Goal: Information Seeking & Learning: Compare options

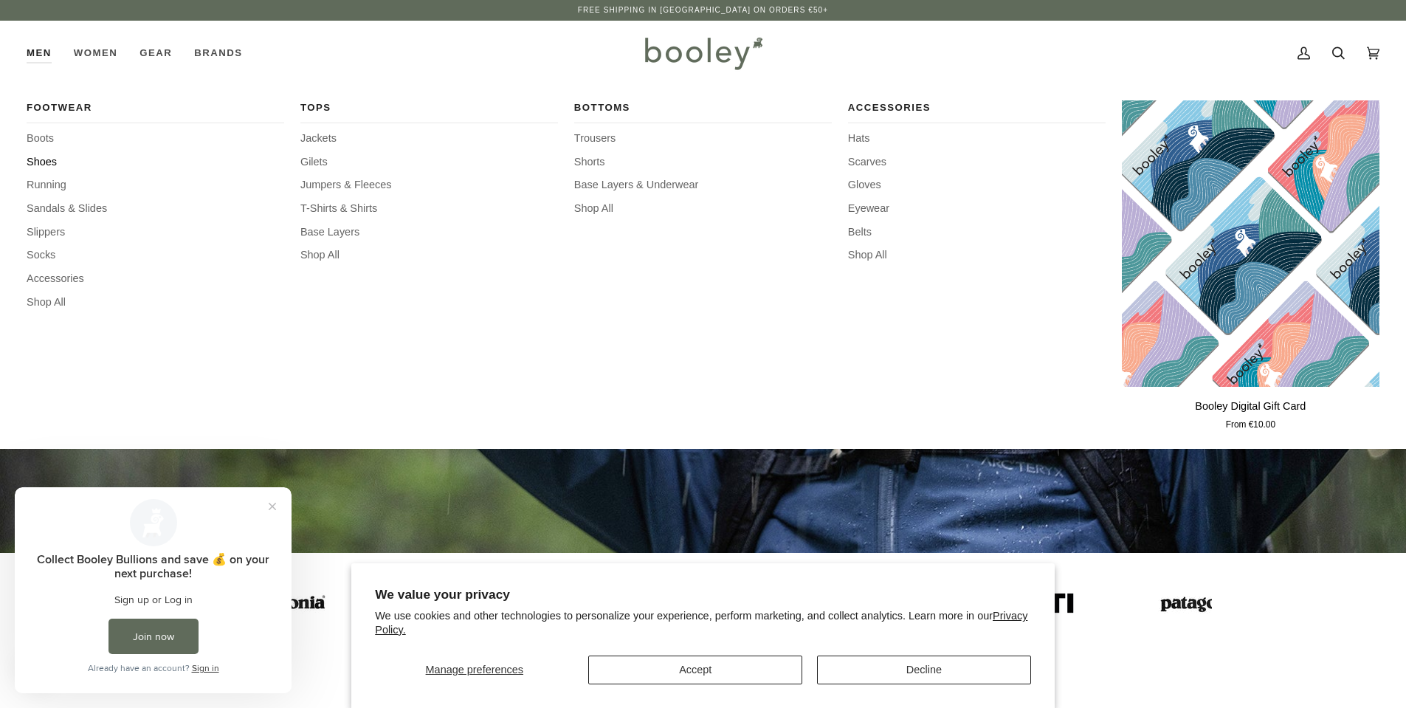
click at [46, 163] on span "Shoes" at bounding box center [156, 162] width 258 height 16
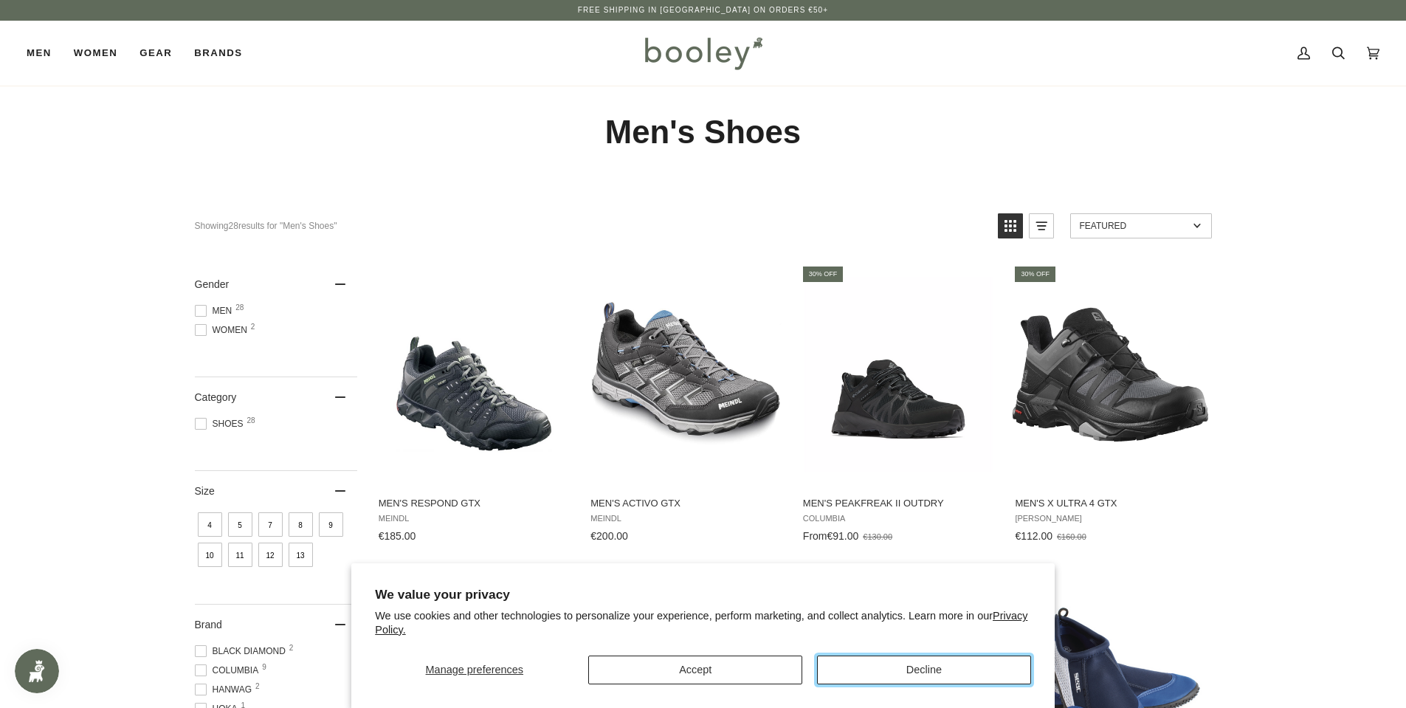
click at [907, 669] on button "Decline" at bounding box center [924, 669] width 214 height 29
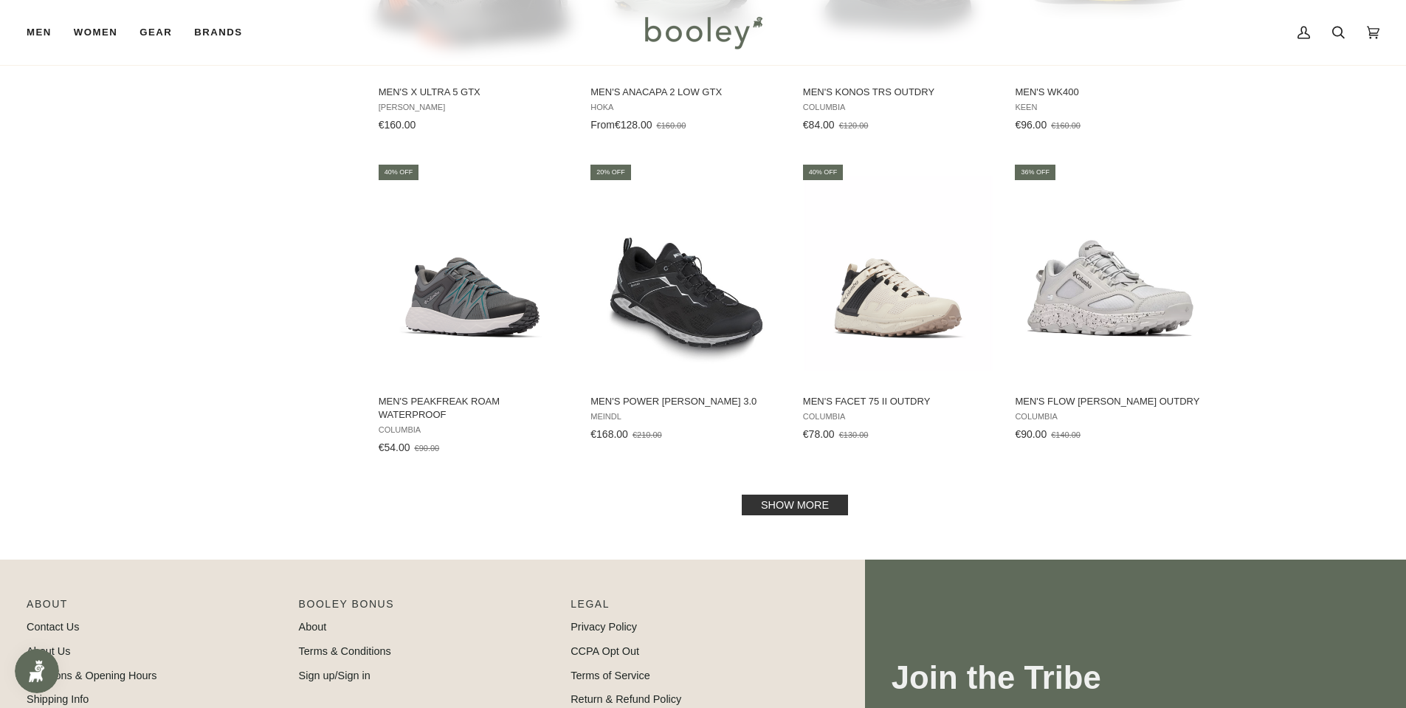
scroll to position [1352, 0]
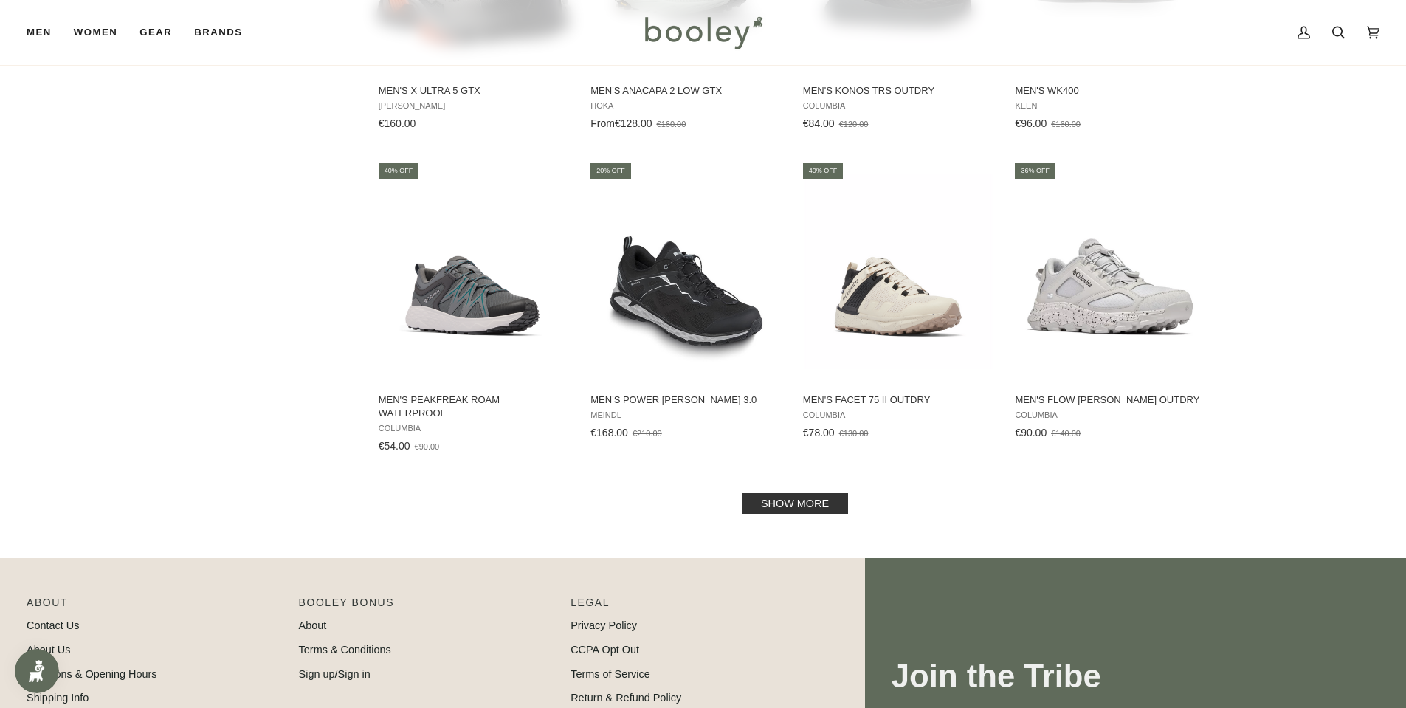
click at [815, 504] on link "Show more" at bounding box center [795, 503] width 106 height 21
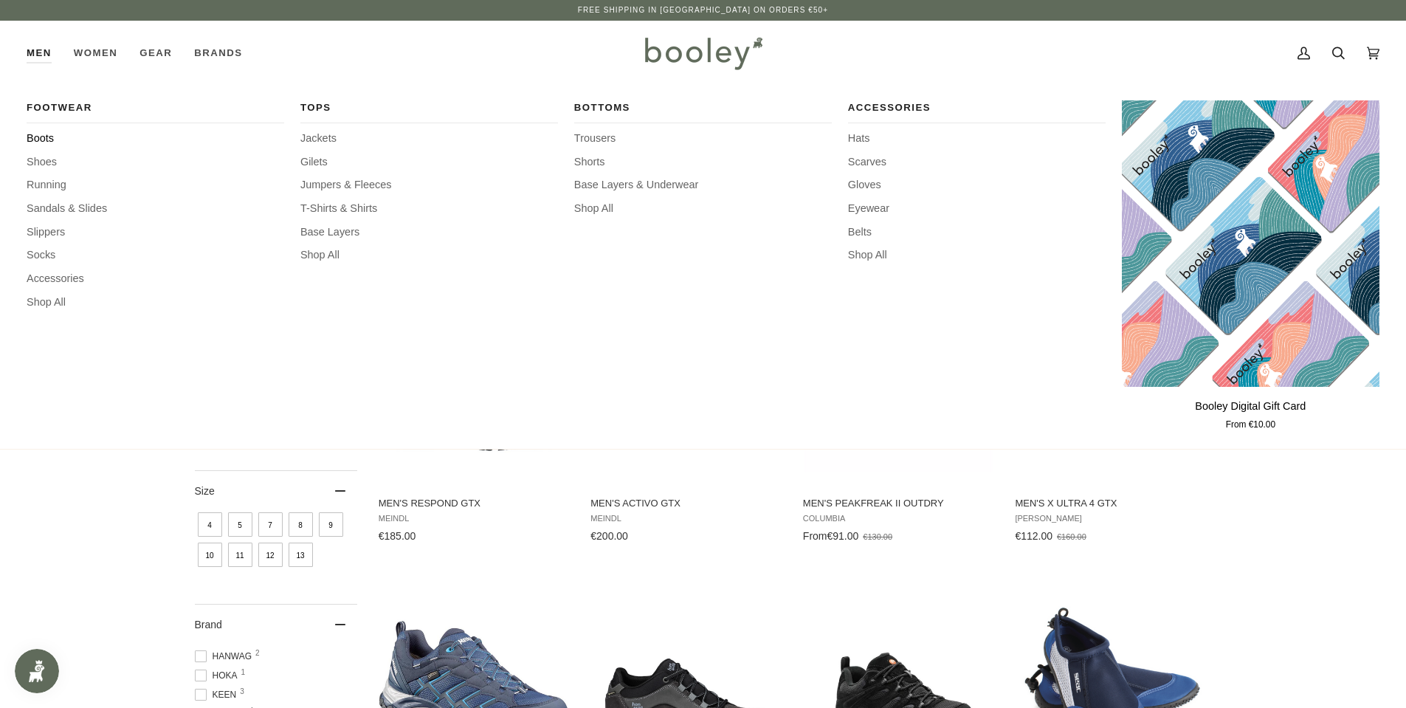
click at [39, 139] on span "Boots" at bounding box center [156, 139] width 258 height 16
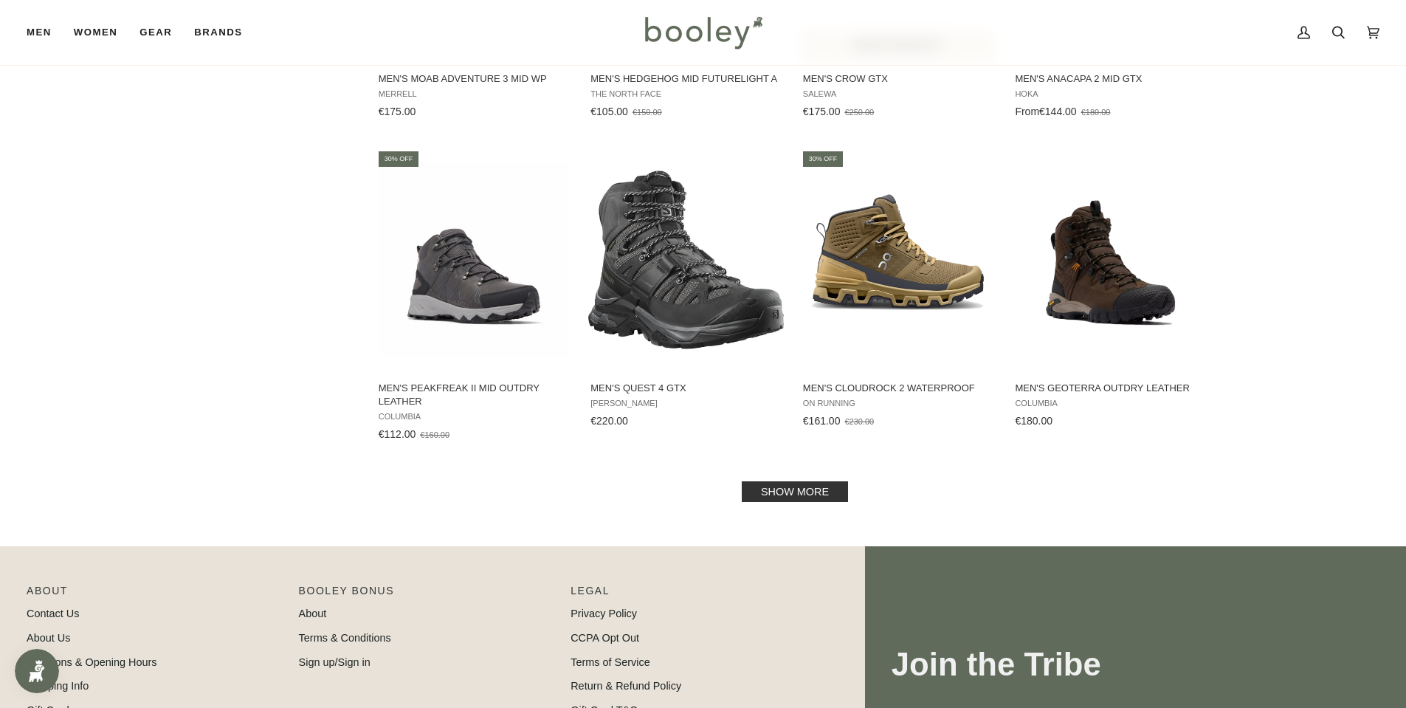
scroll to position [1387, 0]
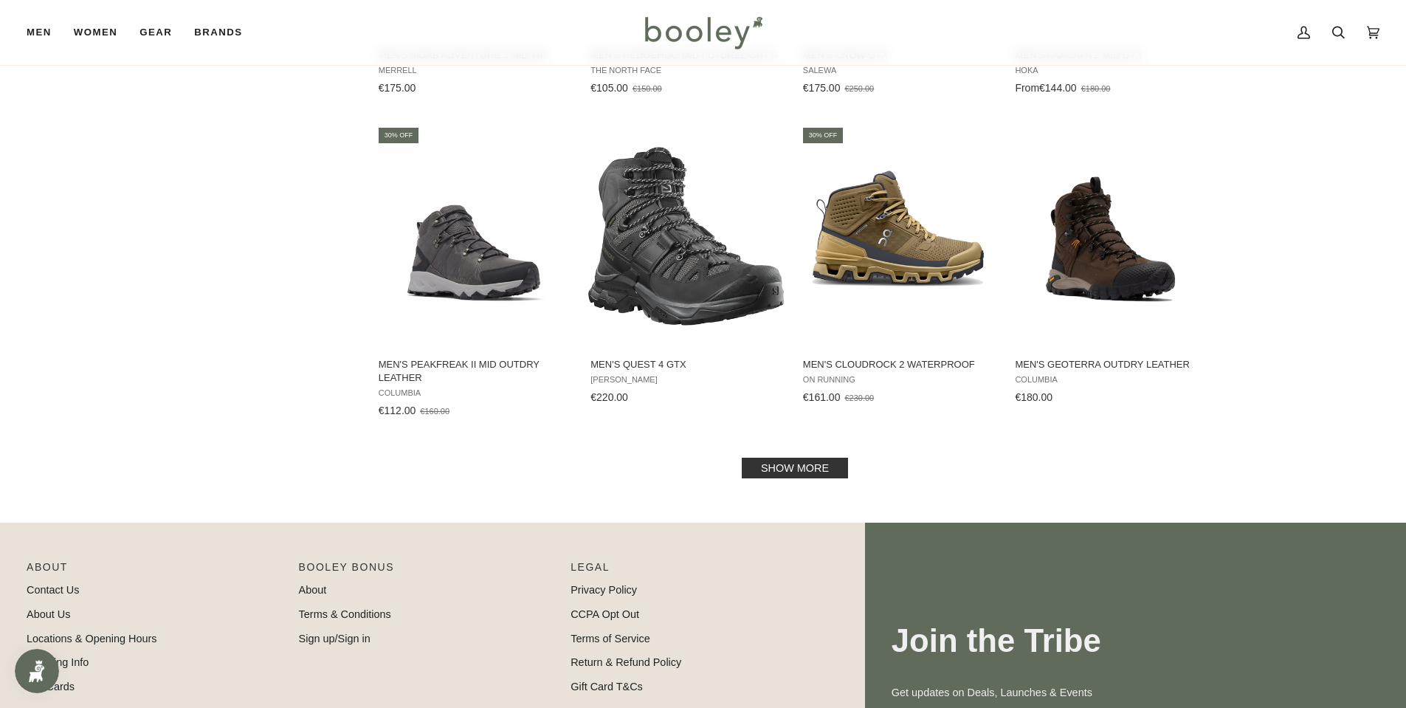
click at [779, 464] on link "Show more" at bounding box center [795, 468] width 106 height 21
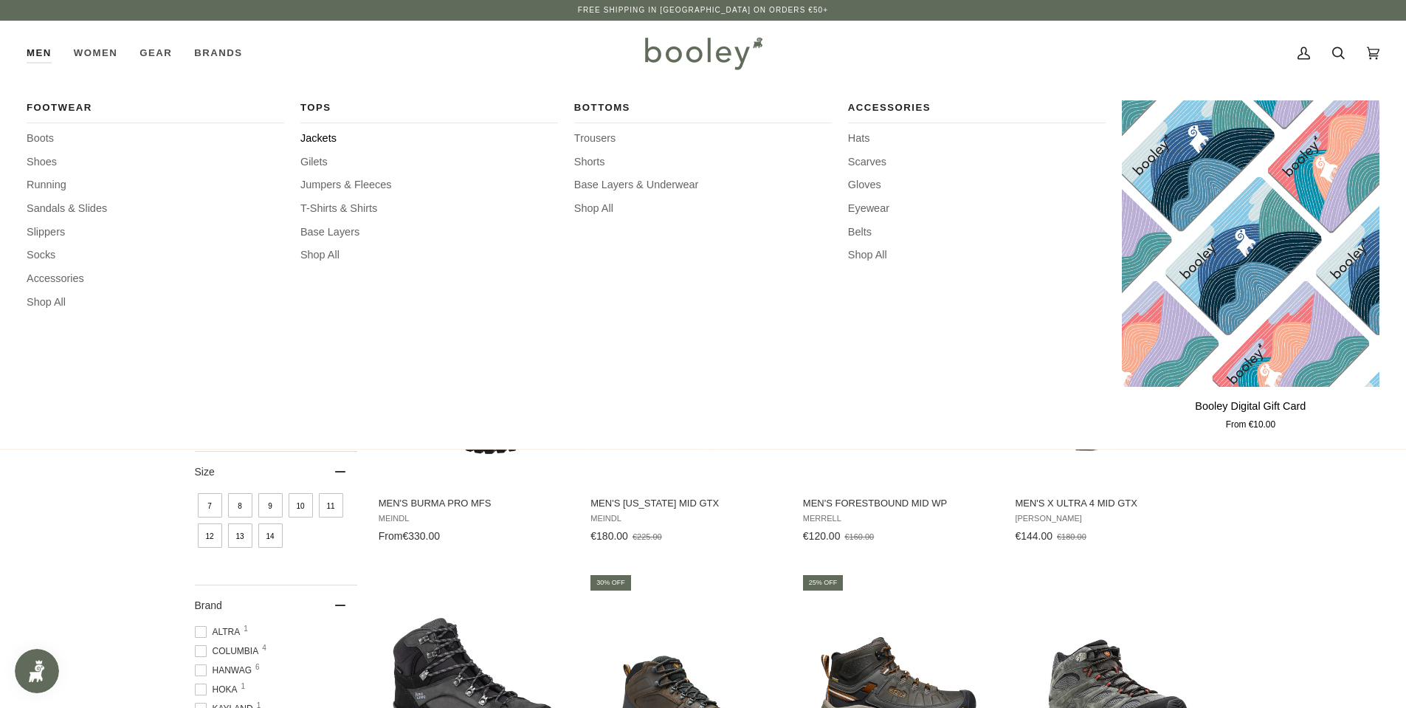
click at [309, 137] on span "Jackets" at bounding box center [429, 139] width 258 height 16
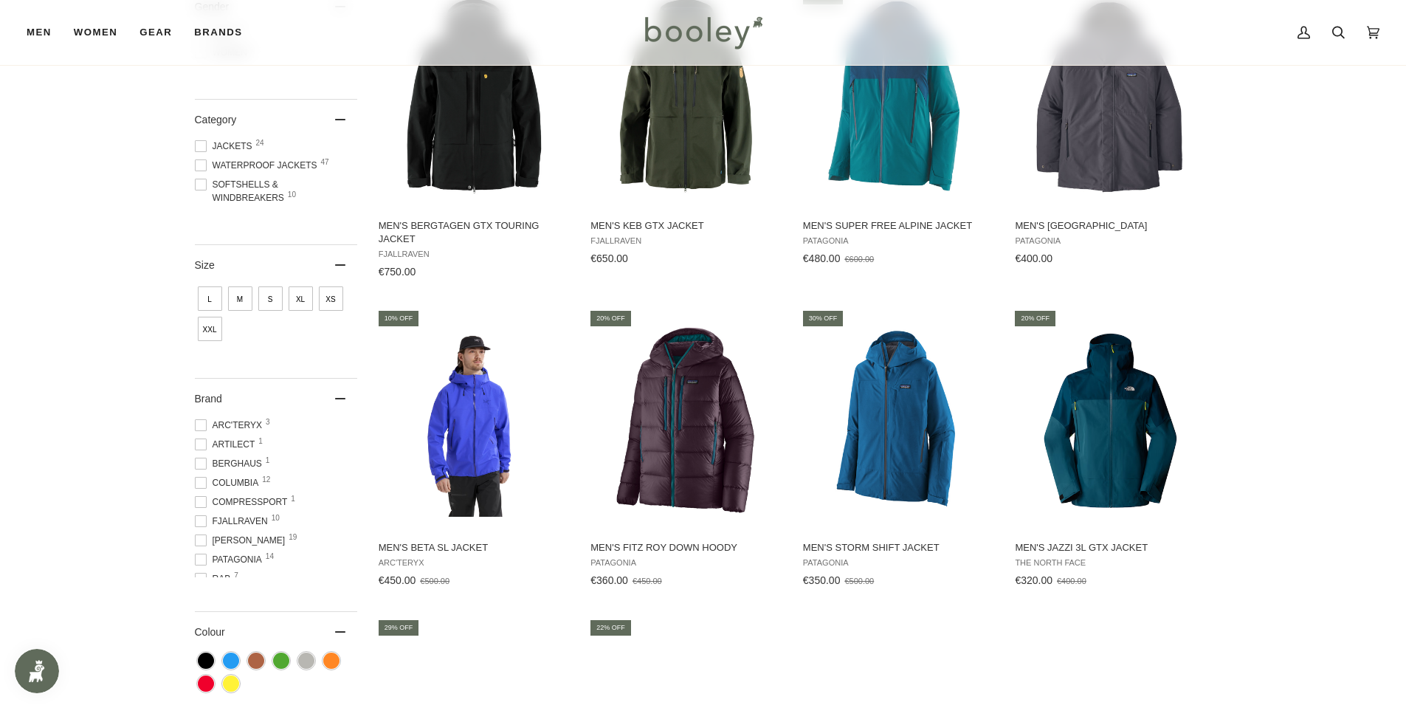
click at [196, 424] on span at bounding box center [201, 425] width 12 height 12
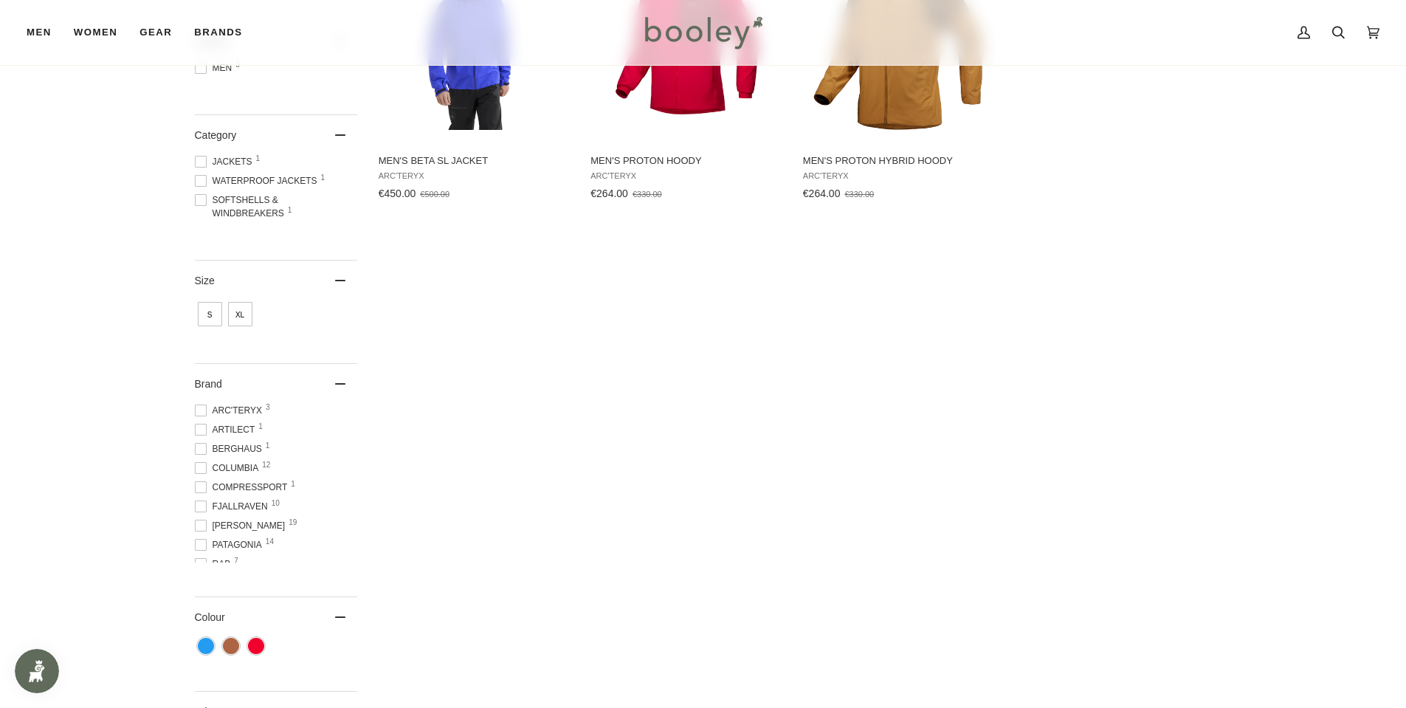
scroll to position [52, 0]
click at [204, 513] on span at bounding box center [201, 512] width 12 height 12
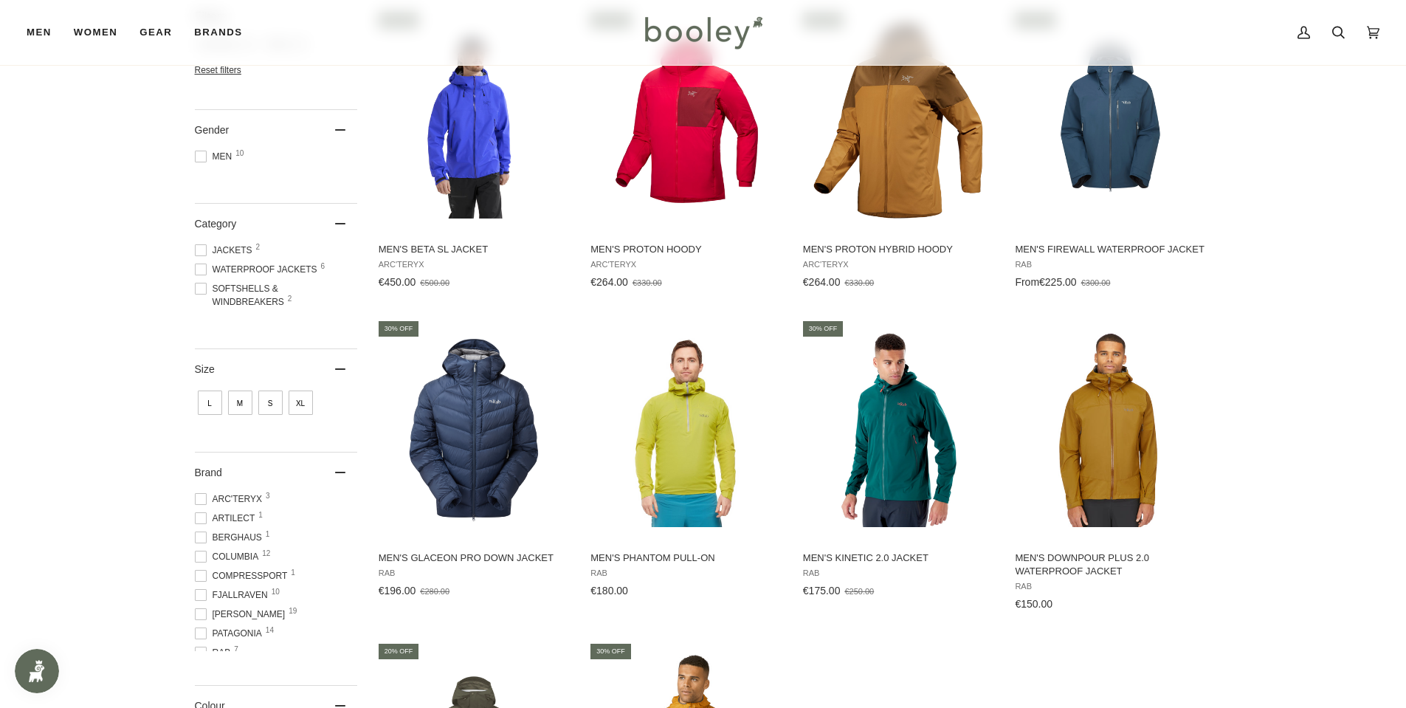
click at [199, 500] on span at bounding box center [201, 499] width 12 height 12
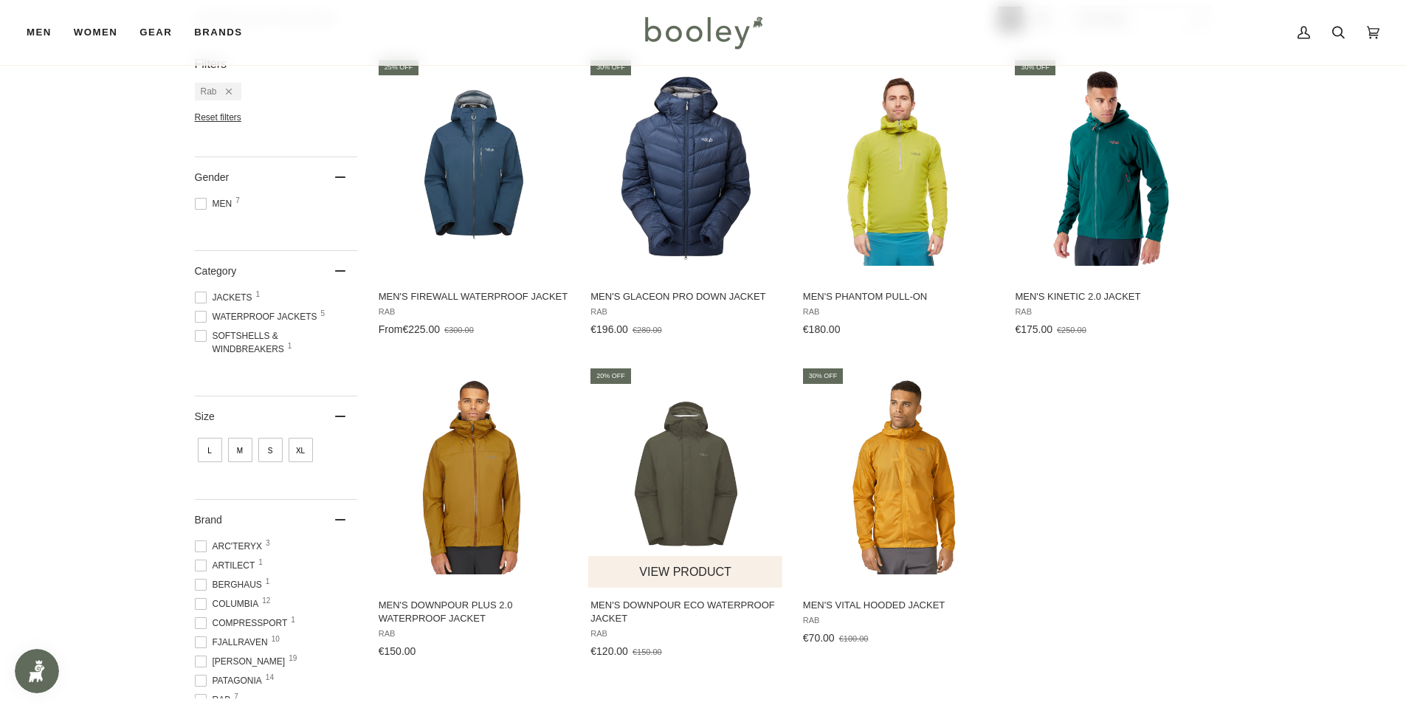
scroll to position [148, 0]
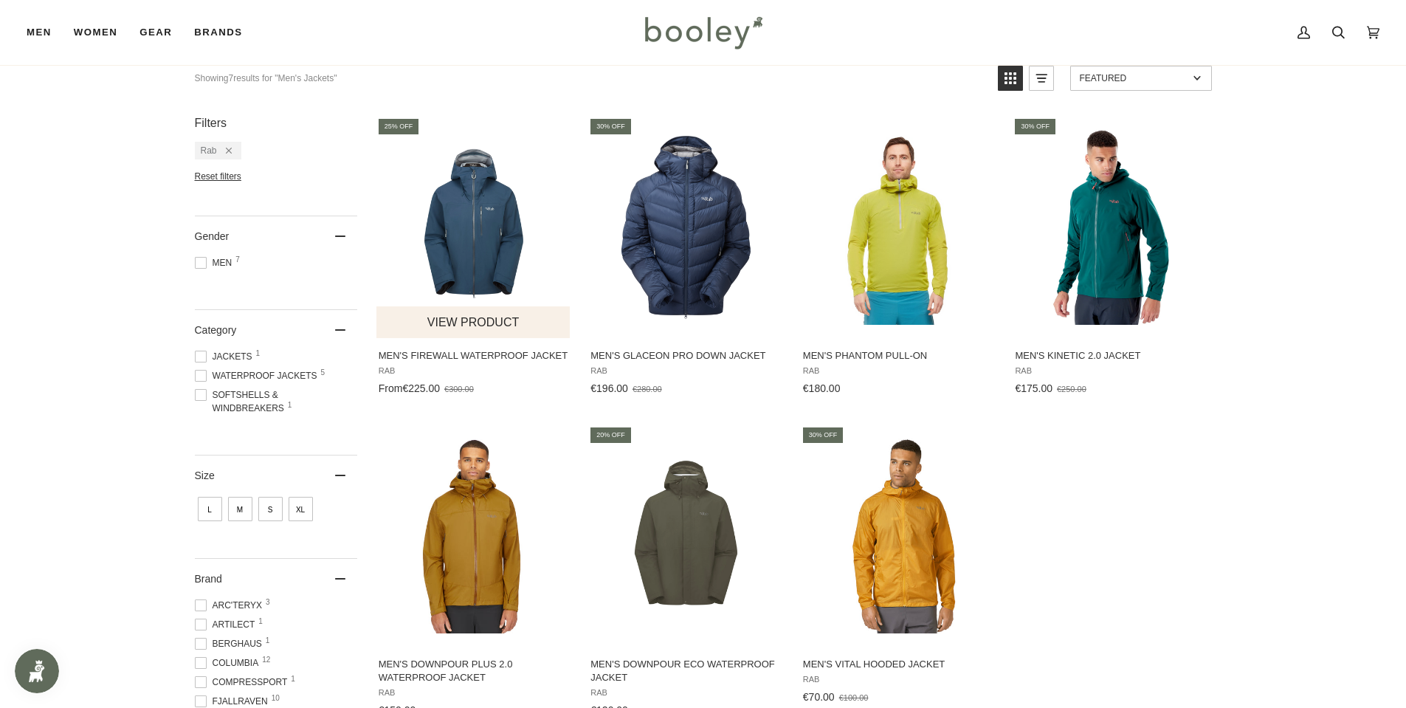
click at [483, 226] on img "Men's Firewall Waterproof Jacket" at bounding box center [474, 227] width 196 height 196
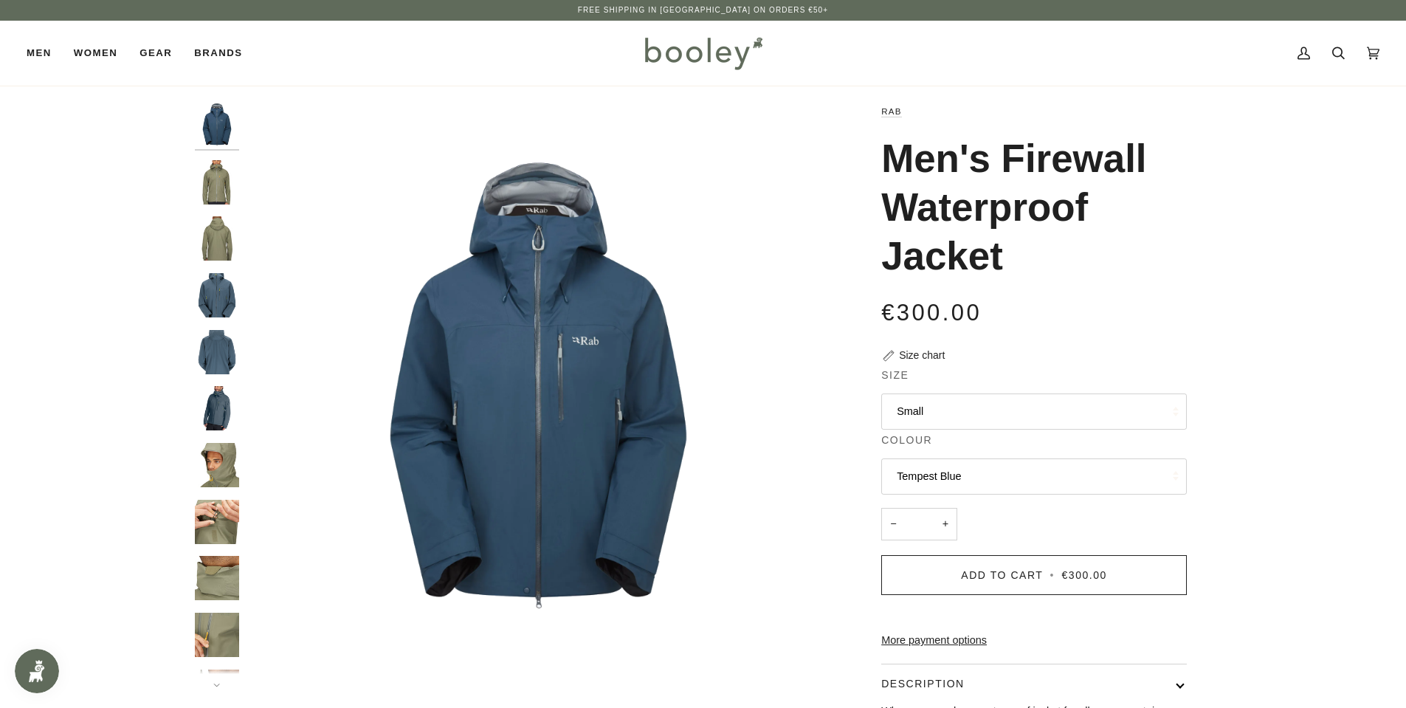
click at [221, 185] on img "Rab Men's Firewall Waterproof Jacket Light Khaki - Booley Galway" at bounding box center [217, 182] width 44 height 44
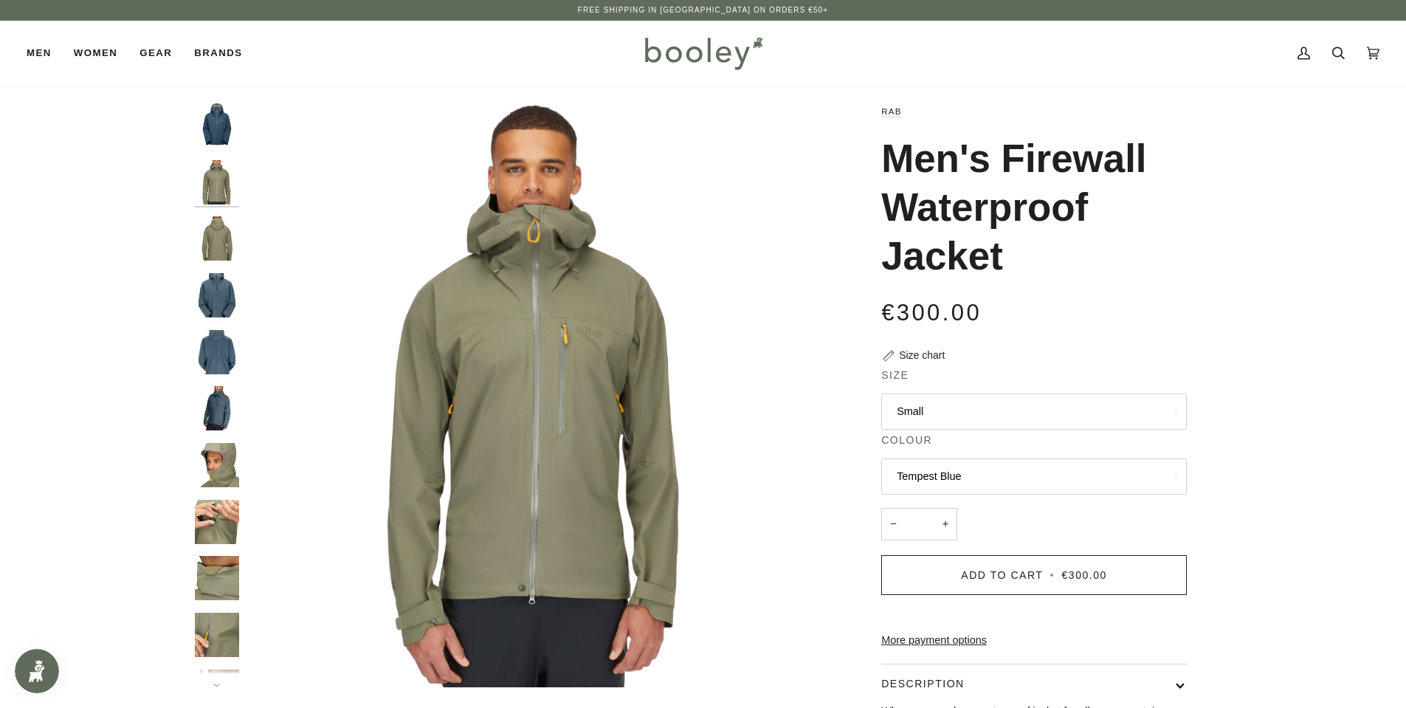
click at [215, 255] on img "Rab Men's Firewall Waterproof Jacket Light Khaki - Booley Galway" at bounding box center [217, 238] width 44 height 44
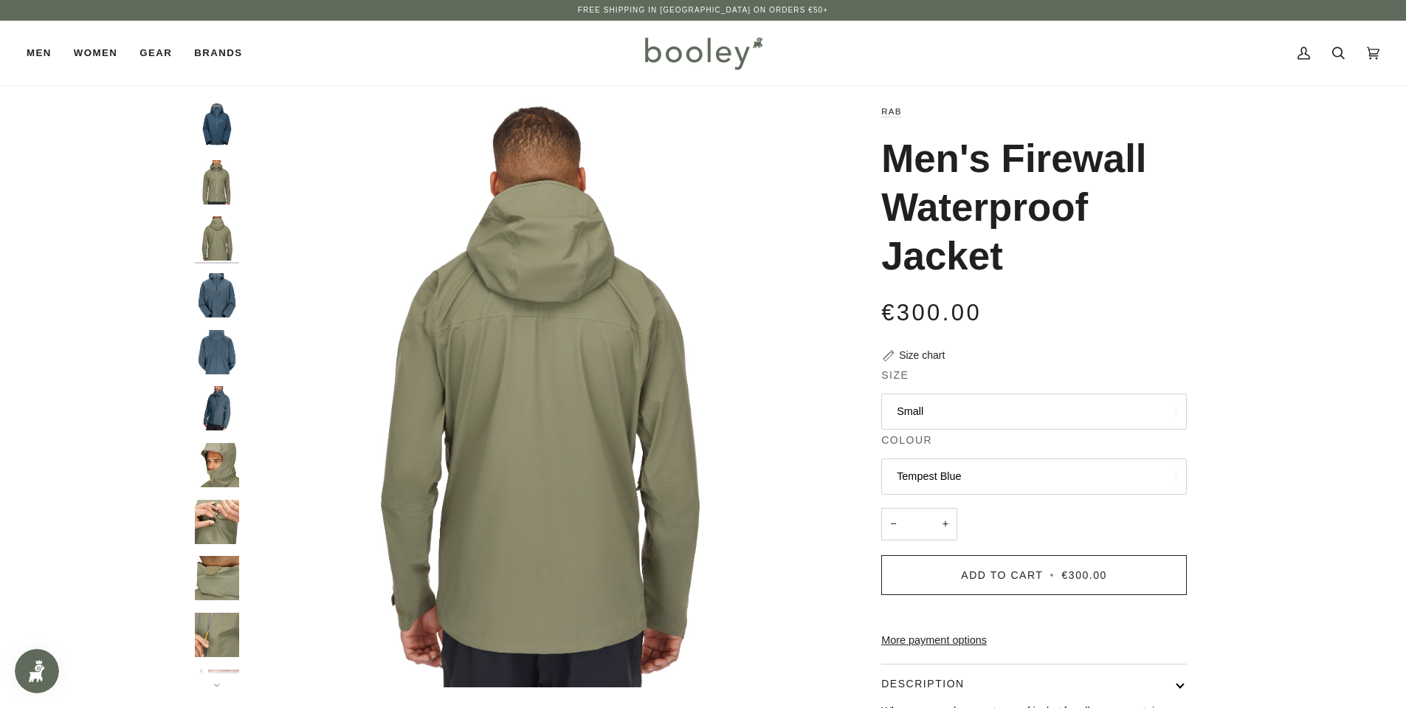
click at [218, 305] on img "Rab Men's Firewall Waterproof Jacket Orion Blue - Booley Galway" at bounding box center [217, 295] width 44 height 44
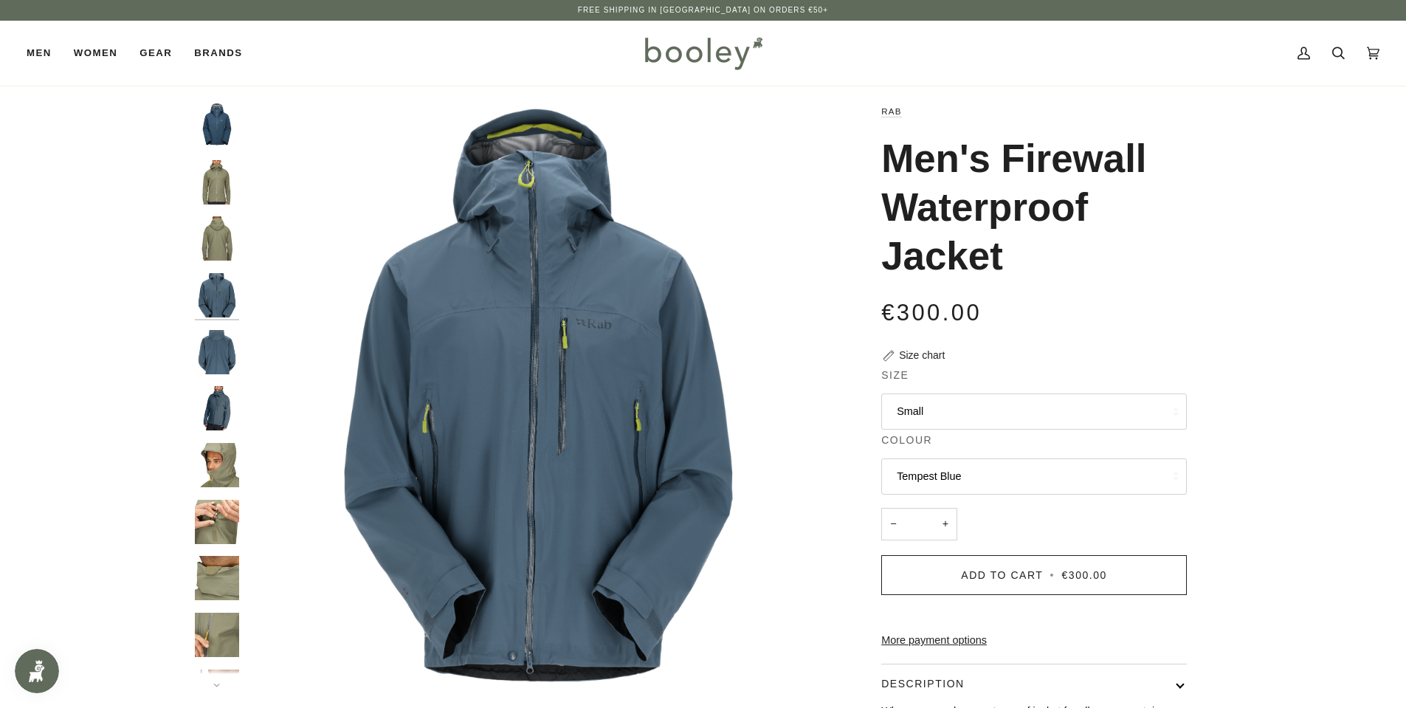
click at [213, 352] on img "Rab Men's Firewall Waterproof Jacket Orion Blue - Booley Galway" at bounding box center [217, 352] width 44 height 44
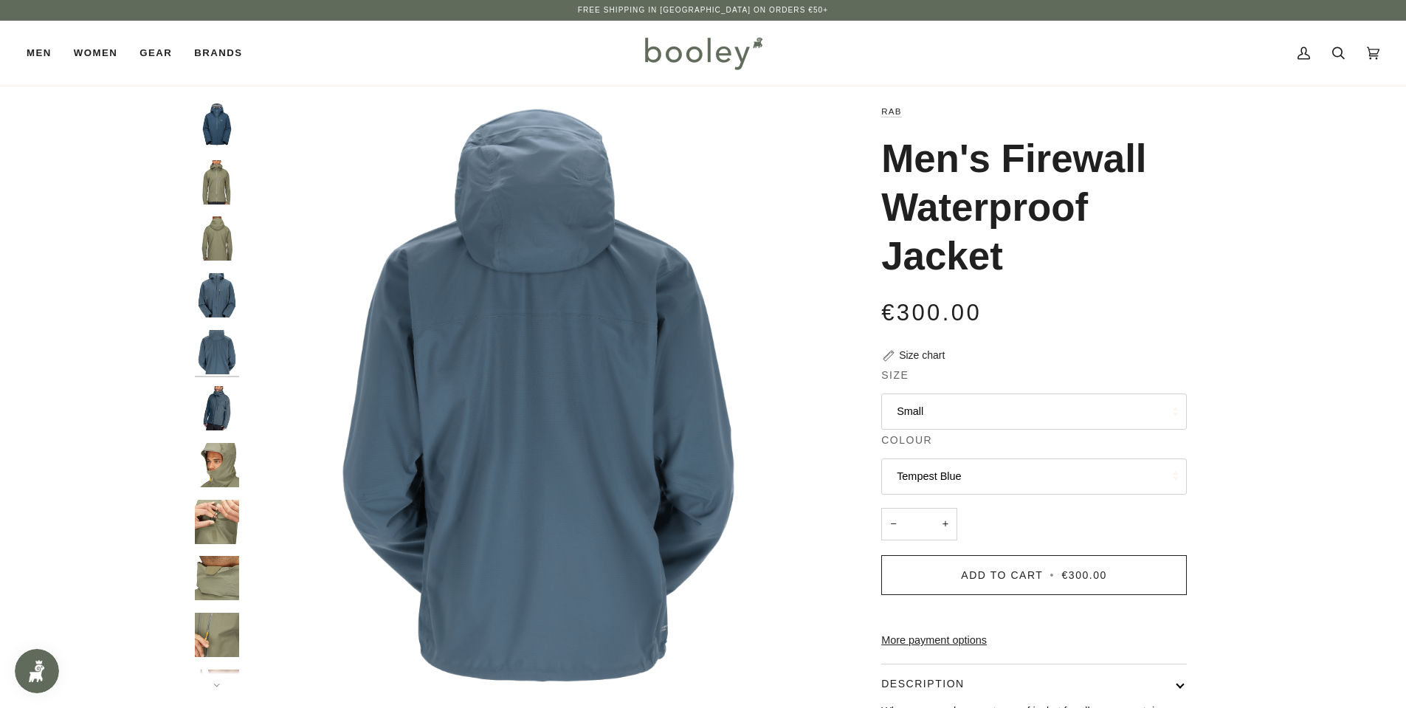
click at [230, 288] on img "Rab Men's Firewall Waterproof Jacket Orion Blue - Booley Galway" at bounding box center [217, 295] width 44 height 44
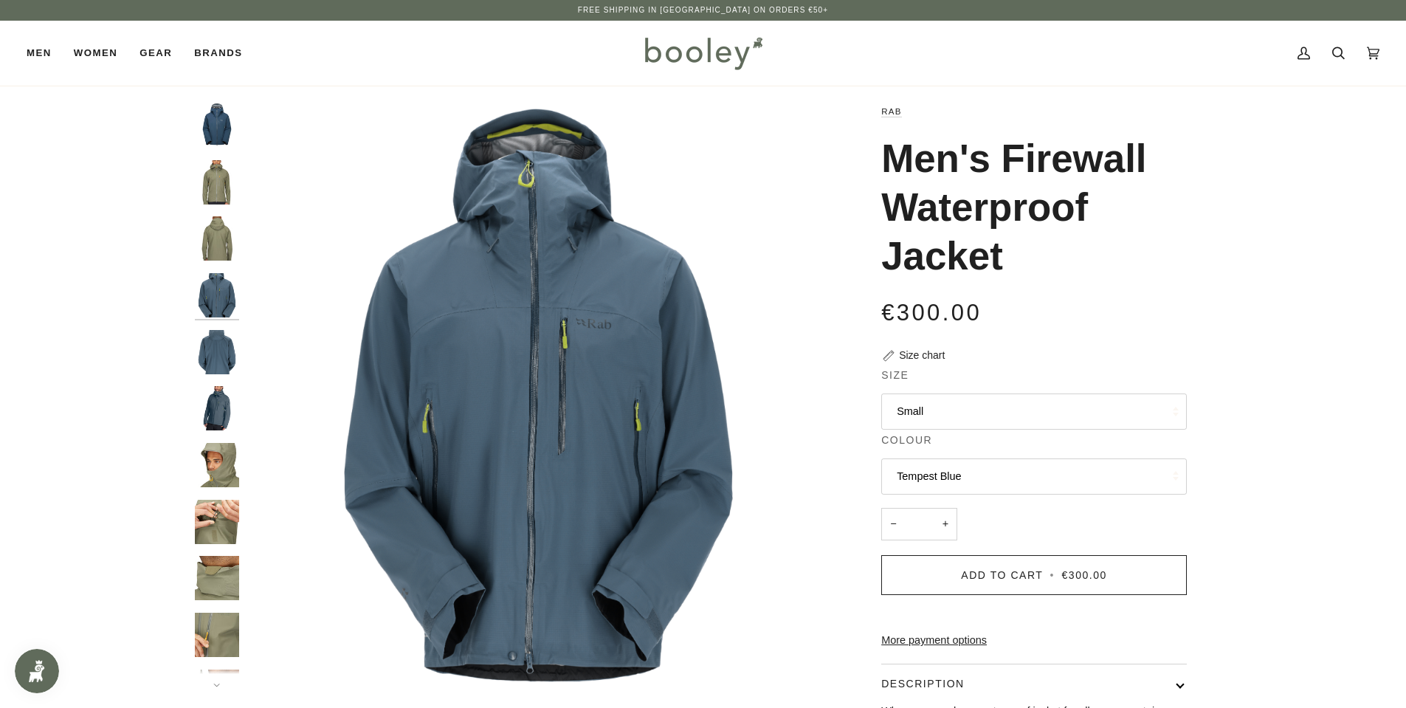
click at [221, 422] on img "Rab Men's Firewall Waterproof Jacket Orion Blue - Booley Galway" at bounding box center [217, 408] width 44 height 44
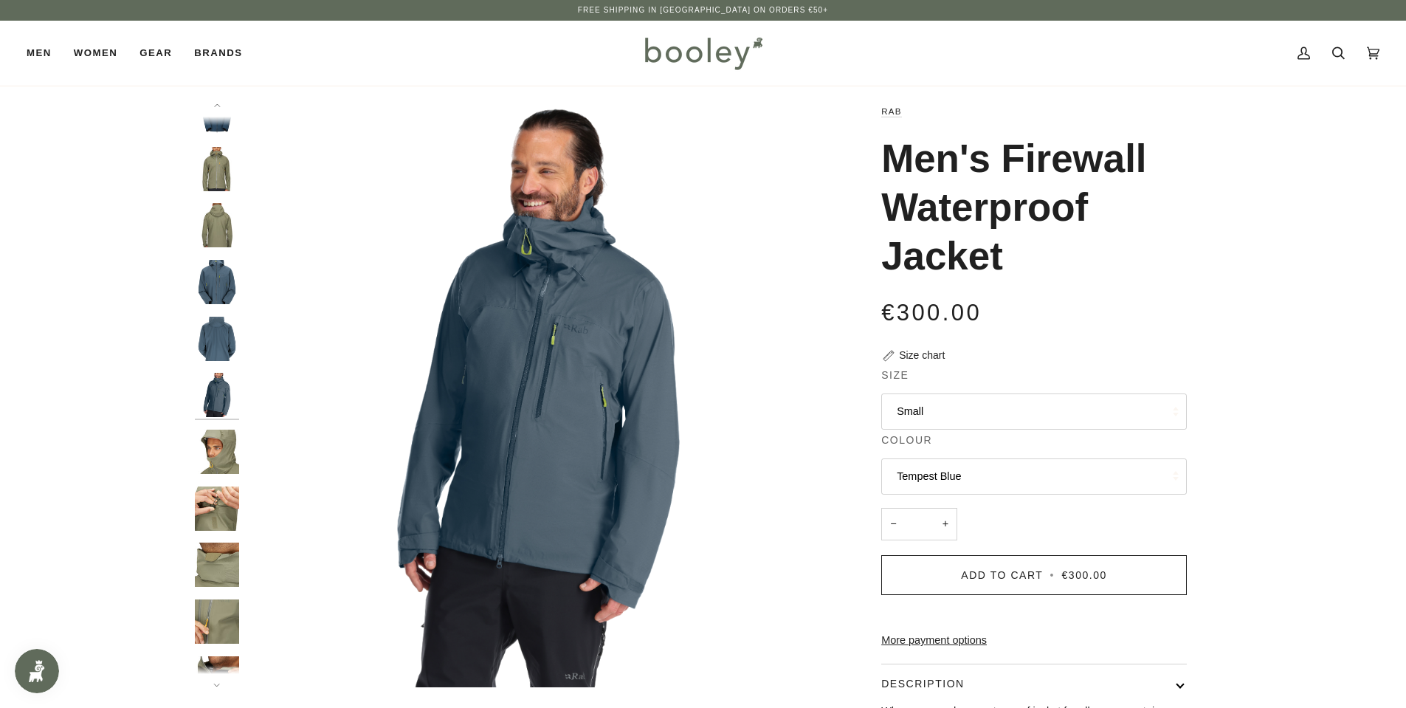
click at [222, 460] on img "Rab Men's Firewall Waterproof Jacket Light Khaki - Booley Galway" at bounding box center [217, 452] width 44 height 44
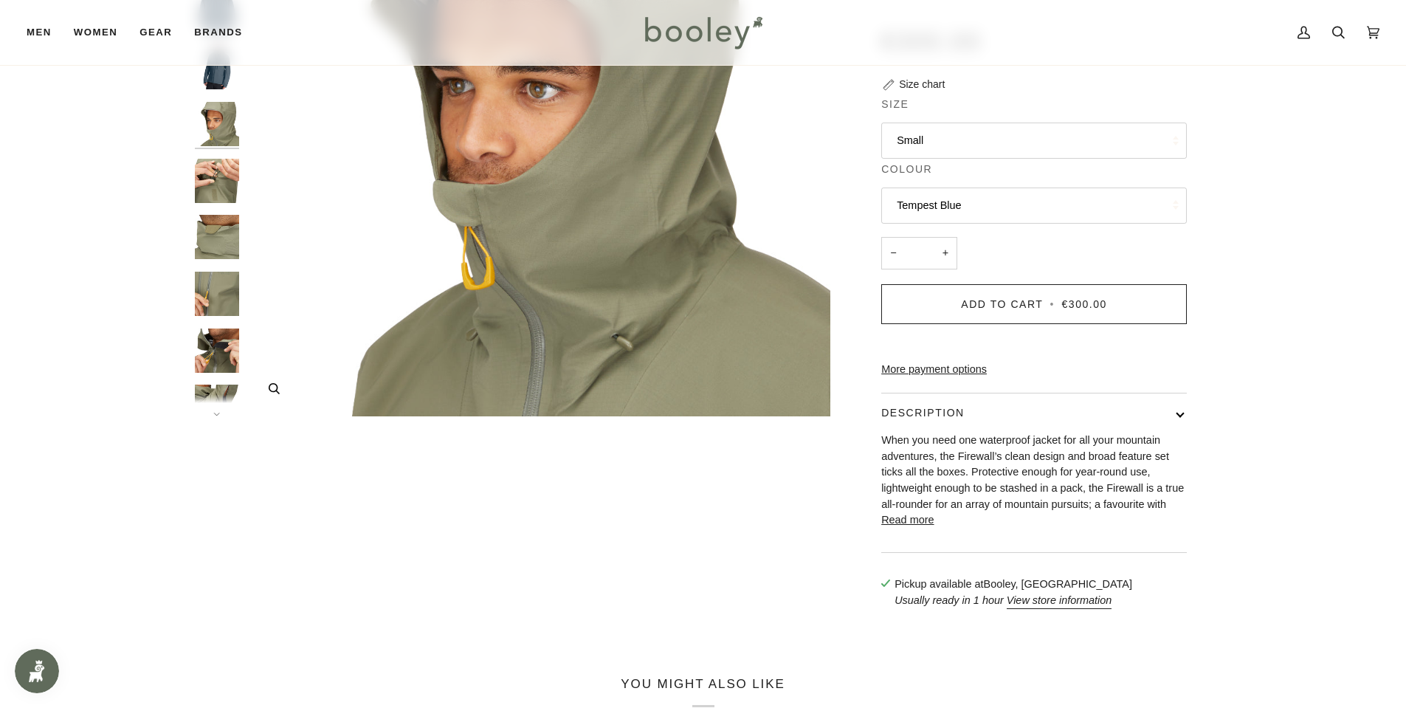
scroll to position [272, 0]
click at [215, 350] on img "Rab Men's Firewall Waterproof Jacket Light Khaki - Booley Galway" at bounding box center [217, 350] width 44 height 44
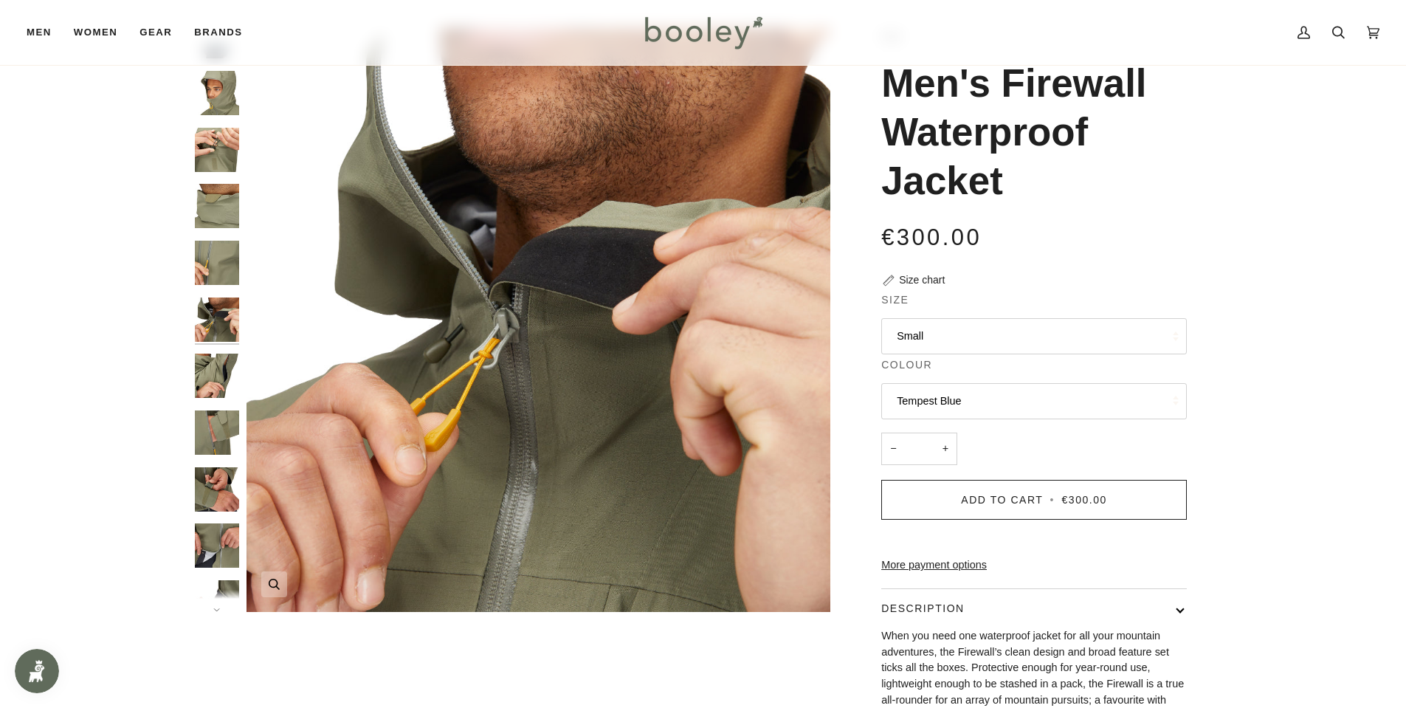
scroll to position [0, 0]
